Goal: Task Accomplishment & Management: Manage account settings

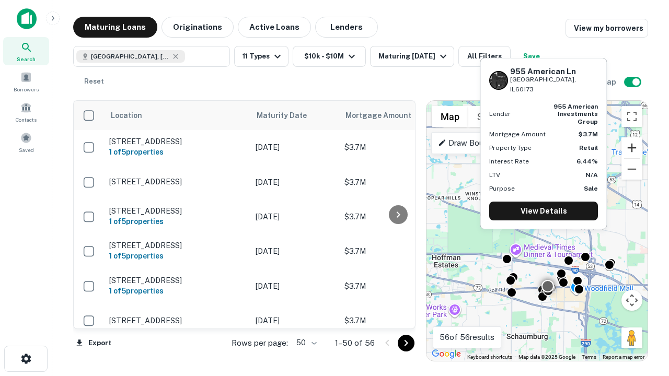
click at [632, 148] on button "Zoom in" at bounding box center [632, 148] width 21 height 21
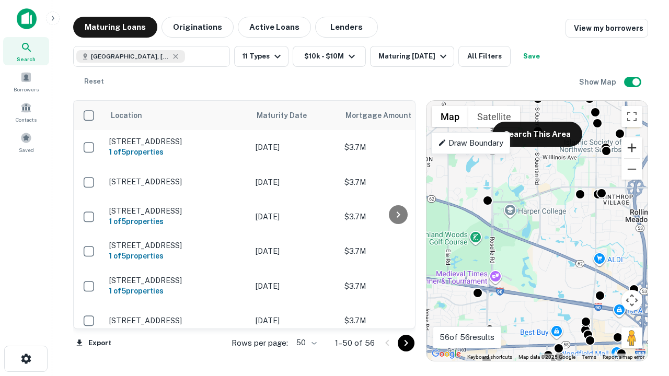
click at [632, 148] on button "Zoom in" at bounding box center [632, 148] width 21 height 21
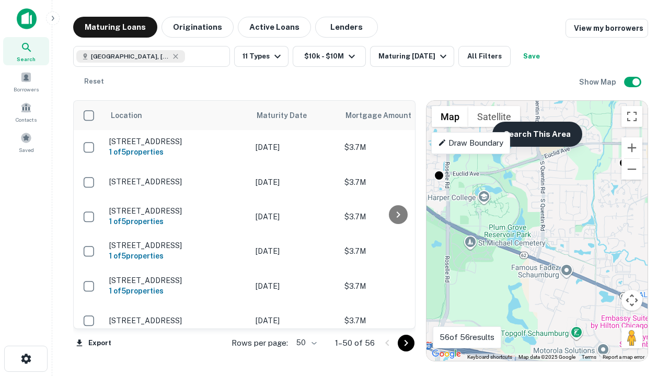
click at [537, 134] on button "Search This Area" at bounding box center [538, 134] width 90 height 25
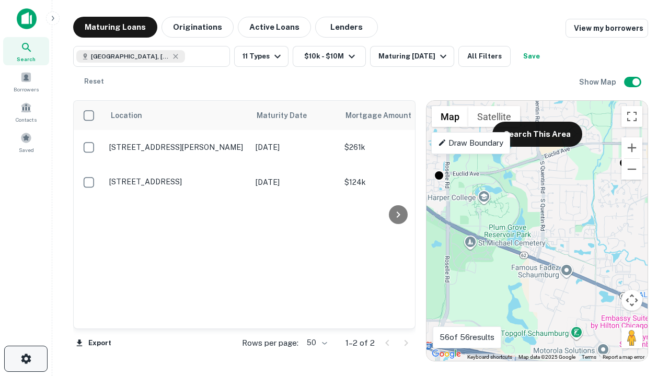
click at [26, 359] on icon "button" at bounding box center [26, 359] width 13 height 13
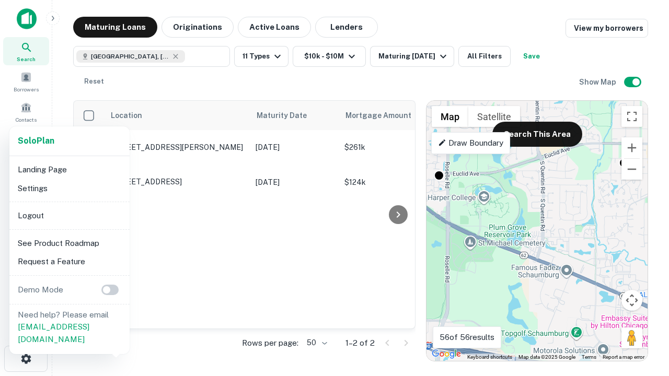
click at [69, 215] on li "Logout" at bounding box center [70, 216] width 112 height 19
